Goal: Obtain resource: Obtain resource

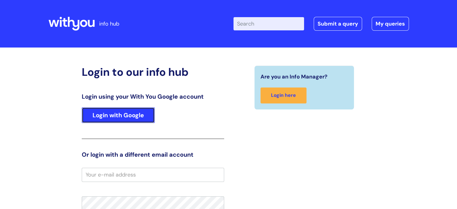
click at [136, 114] on link "Login with Google" at bounding box center [118, 115] width 73 height 16
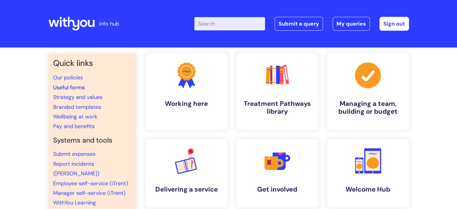
click at [74, 86] on link "Useful forms" at bounding box center [69, 87] width 32 height 7
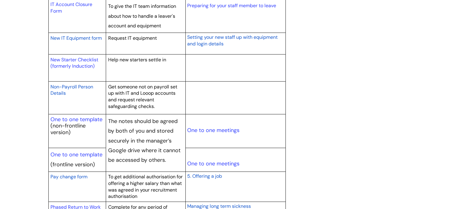
scroll to position [661, 0]
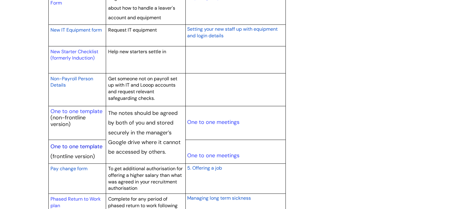
click at [64, 144] on link "One to one template" at bounding box center [77, 146] width 52 height 7
